Goal: Share content: Share content

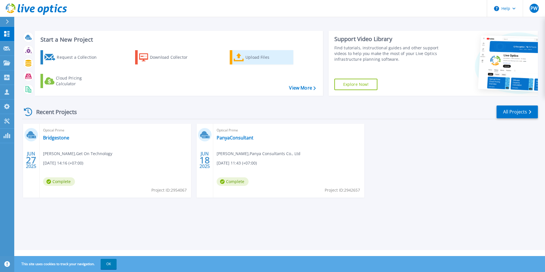
click at [258, 60] on div "Upload Files" at bounding box center [269, 57] width 46 height 11
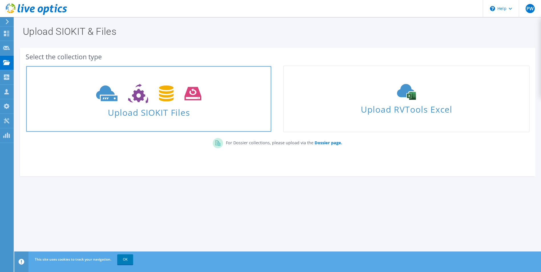
click at [175, 104] on span at bounding box center [148, 93] width 245 height 24
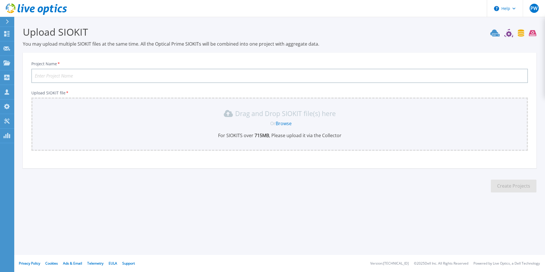
click at [160, 74] on input "Project Name *" at bounding box center [279, 76] width 497 height 14
click at [283, 123] on link "Browse" at bounding box center [284, 123] width 16 height 6
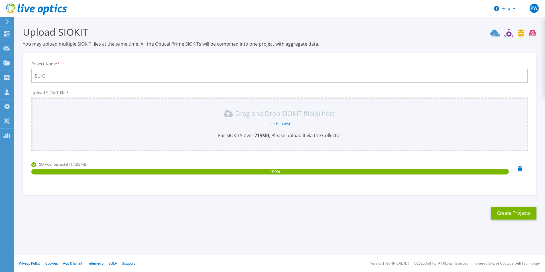
click at [307, 60] on div "Project Name * SU-G Upload SIOKIT file * Drag and Drop SIOKIT file(s) here Or B…" at bounding box center [280, 125] width 514 height 139
click at [52, 76] on input "SU-G" at bounding box center [279, 76] width 497 height 14
drag, startPoint x: 49, startPoint y: 74, endPoint x: 42, endPoint y: 75, distance: 6.9
click at [42, 75] on input "SU-G" at bounding box center [279, 76] width 497 height 14
paste input "reenery"
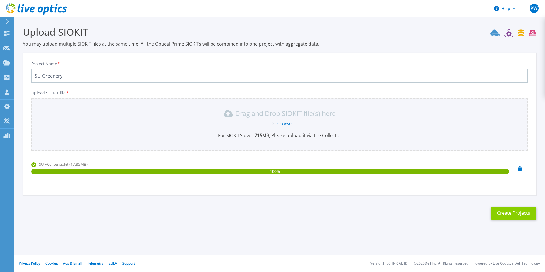
type input "SU-Greenery"
click at [510, 213] on button "Create Projects" at bounding box center [514, 213] width 46 height 13
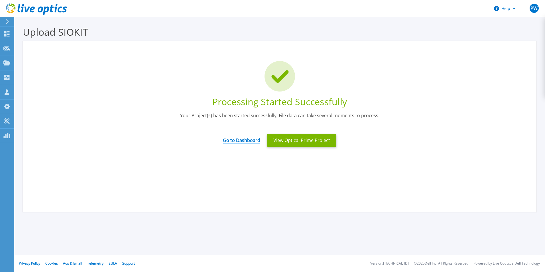
click at [250, 141] on link "Go to Dashboard" at bounding box center [241, 138] width 37 height 11
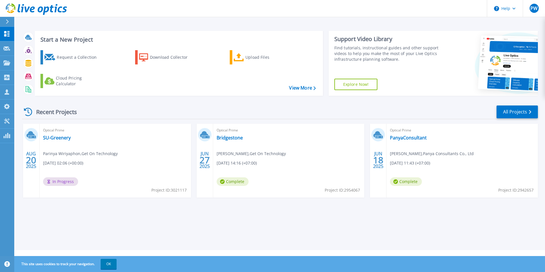
click at [74, 155] on span "Parinya Wiriyaphon , Get On Technology" at bounding box center [80, 154] width 75 height 6
click at [79, 153] on span "Parinya Wiriyaphon , Get On Technology" at bounding box center [80, 154] width 75 height 6
click at [53, 139] on link "SU-Greenery" at bounding box center [57, 138] width 28 height 6
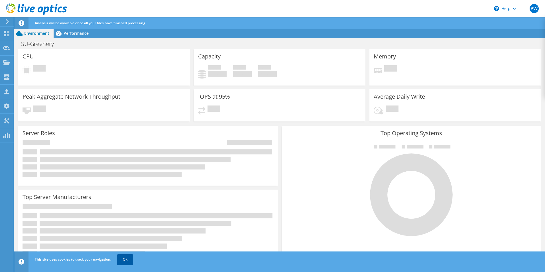
click at [125, 260] on link "OK" at bounding box center [125, 259] width 16 height 10
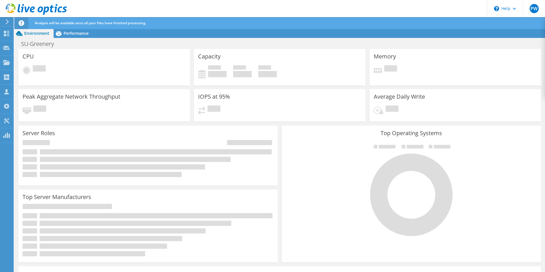
click at [337, 151] on div at bounding box center [411, 190] width 251 height 96
drag, startPoint x: 325, startPoint y: 185, endPoint x: 200, endPoint y: 98, distance: 152.9
click at [325, 185] on div at bounding box center [411, 190] width 251 height 96
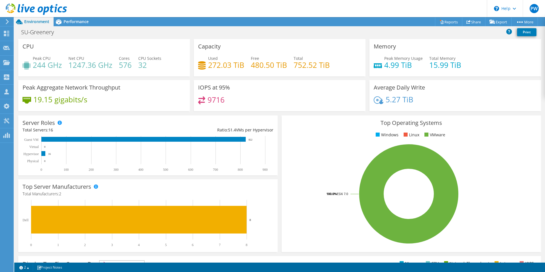
scroll to position [128, 0]
click at [467, 22] on icon at bounding box center [469, 22] width 4 height 4
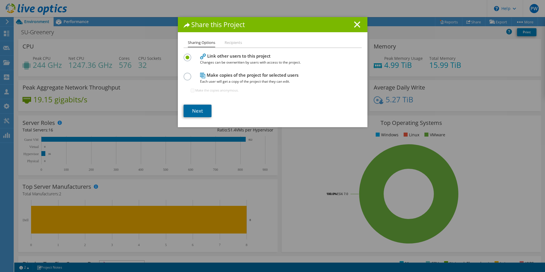
click at [196, 111] on link "Next" at bounding box center [198, 111] width 28 height 13
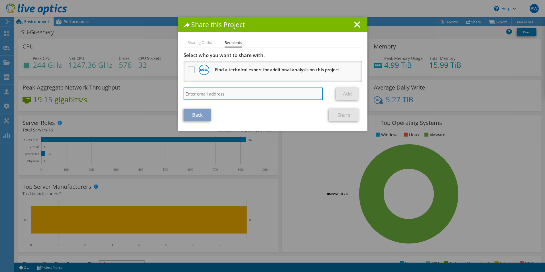
click at [201, 96] on input "search" at bounding box center [254, 94] width 140 height 13
type input "ะ"
click at [205, 95] on input "search" at bounding box center [254, 94] width 140 height 13
paste input "[EMAIL_ADDRESS][DOMAIN_NAME]"
type input "[EMAIL_ADDRESS][DOMAIN_NAME]"
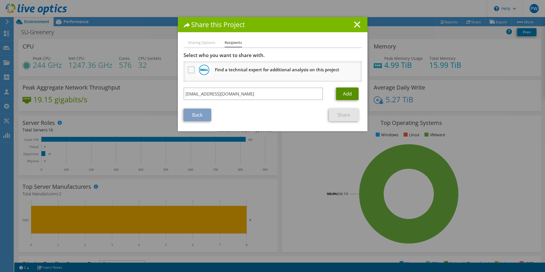
click at [341, 91] on link "Add" at bounding box center [347, 94] width 23 height 13
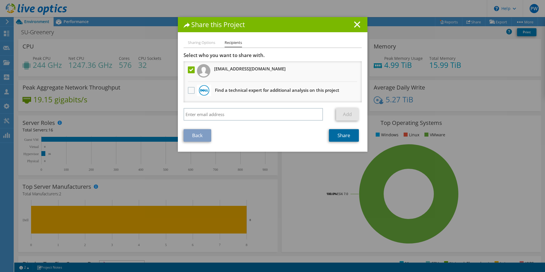
click at [337, 135] on link "Share" at bounding box center [344, 135] width 30 height 13
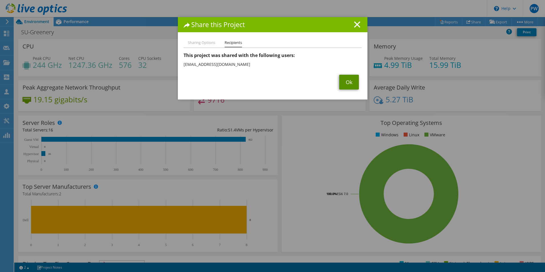
click at [346, 81] on link "Ok" at bounding box center [349, 82] width 20 height 15
